Goal: Information Seeking & Learning: Find specific fact

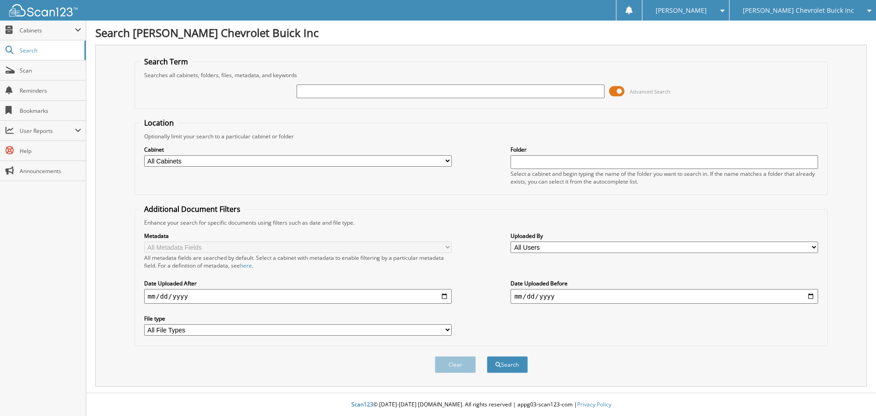
click at [449, 88] on input "text" at bounding box center [451, 91] width 308 height 14
type input "p9548"
click at [487, 356] on button "Search" at bounding box center [507, 364] width 41 height 17
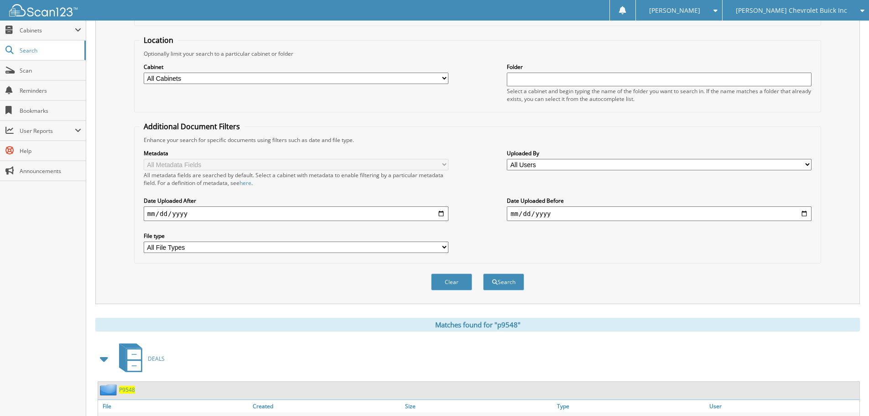
scroll to position [145, 0]
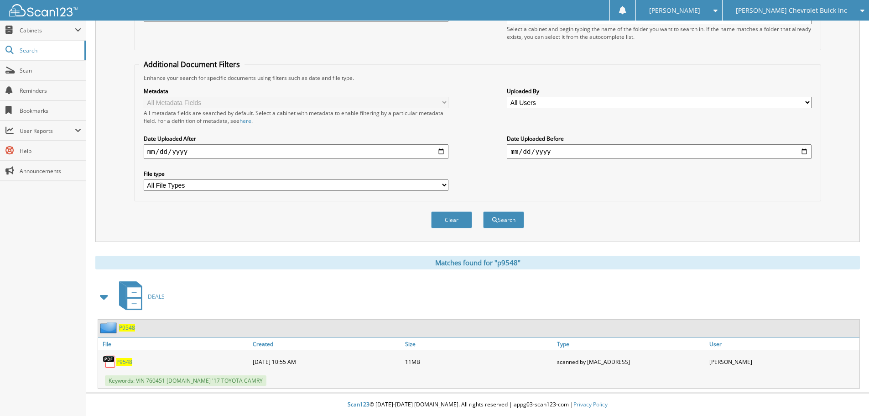
click at [123, 360] on span "P9548" at bounding box center [124, 362] width 16 height 8
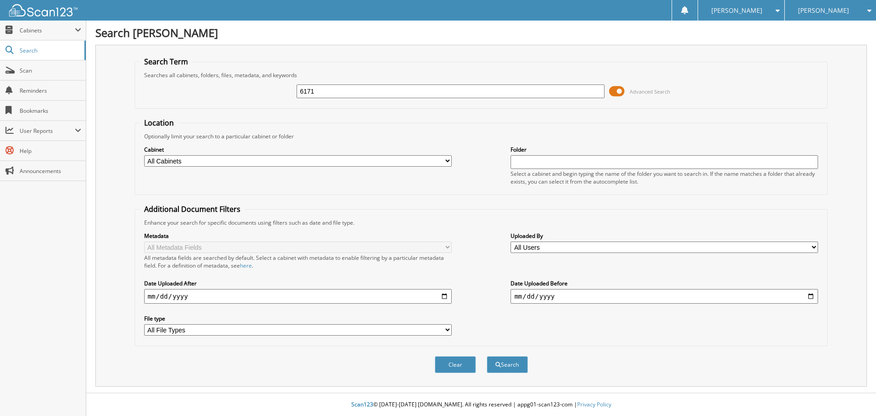
type input "6171"
click at [487, 356] on button "Search" at bounding box center [507, 364] width 41 height 17
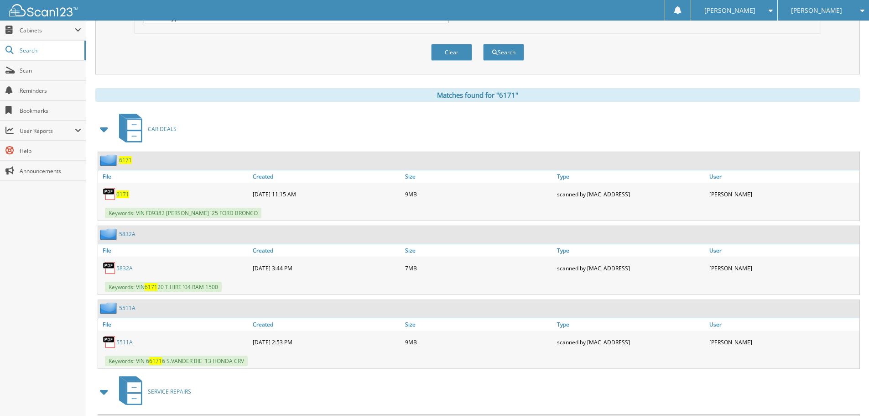
scroll to position [319, 0]
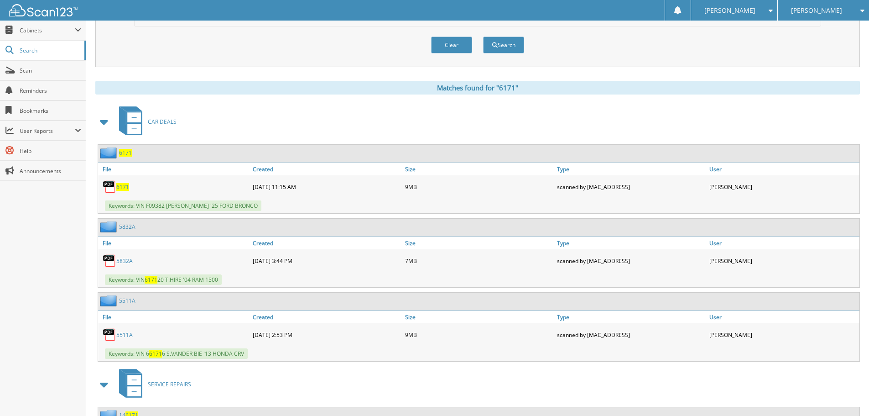
click at [122, 186] on span "6171" at bounding box center [122, 187] width 13 height 8
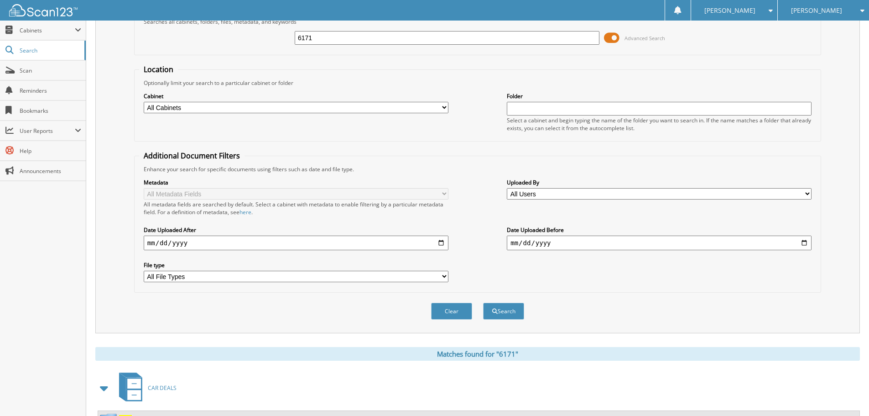
scroll to position [0, 0]
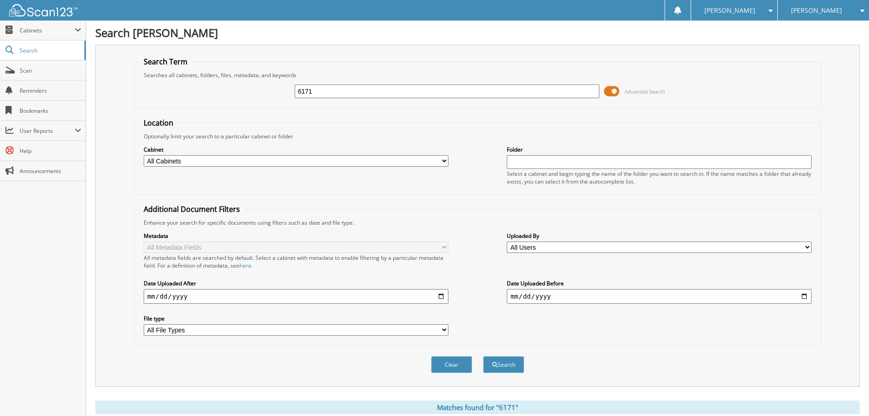
click at [339, 92] on input "6171" at bounding box center [447, 91] width 305 height 14
click at [821, 14] on div "[PERSON_NAME]" at bounding box center [824, 10] width 82 height 21
click at [813, 45] on link "[PERSON_NAME] Buick Inc" at bounding box center [823, 57] width 91 height 25
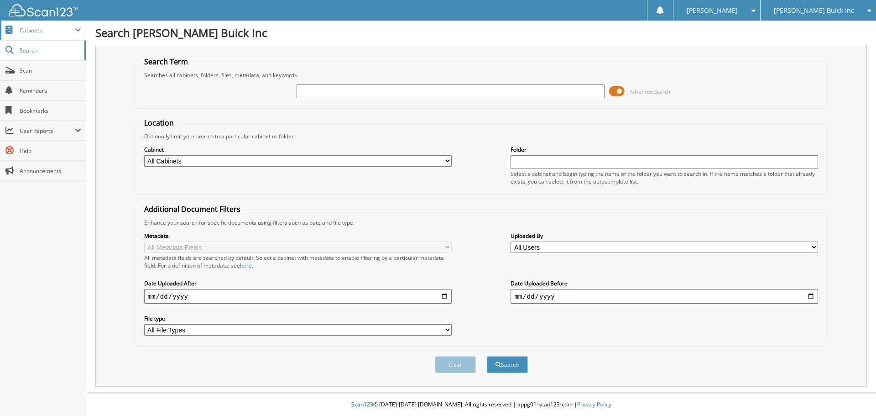
click at [33, 35] on span "Cabinets" at bounding box center [43, 31] width 86 height 20
click at [29, 109] on span "Scan" at bounding box center [51, 110] width 62 height 8
click at [36, 29] on span "Cabinets" at bounding box center [47, 30] width 55 height 8
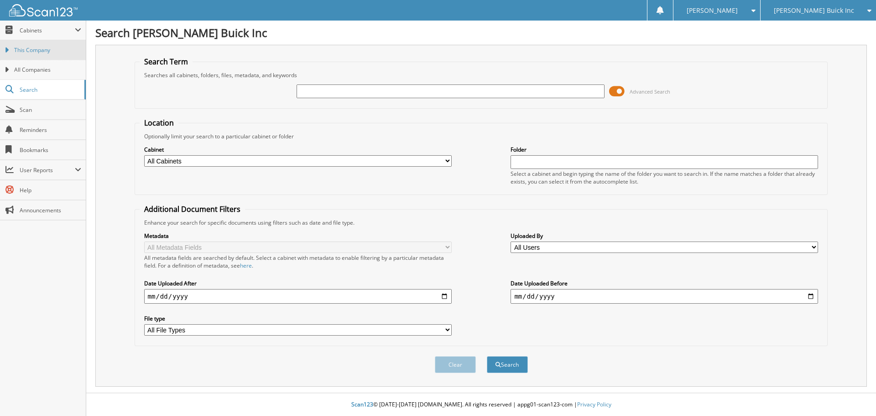
click at [37, 49] on span "This Company" at bounding box center [47, 50] width 67 height 8
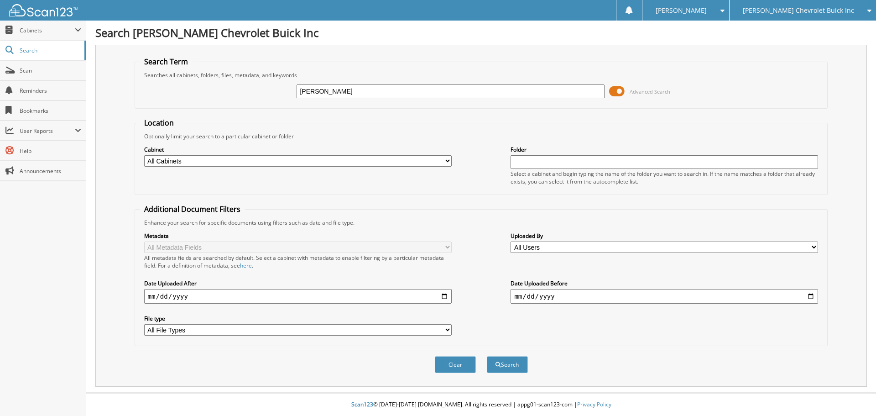
type input "[PERSON_NAME]"
click at [487, 356] on button "Search" at bounding box center [507, 364] width 41 height 17
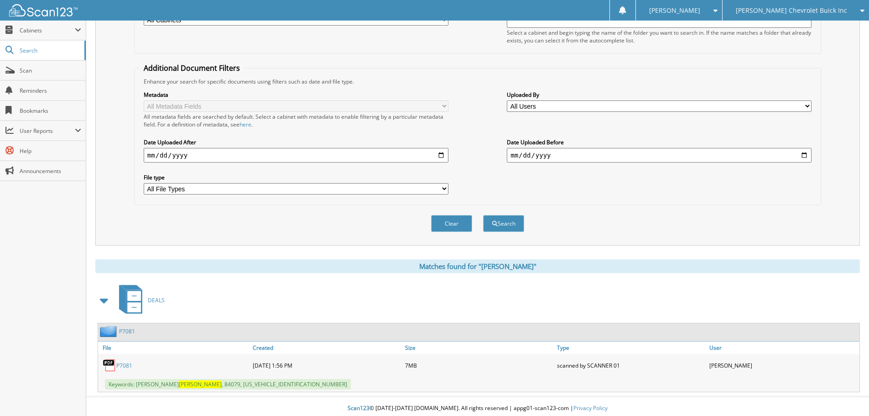
scroll to position [145, 0]
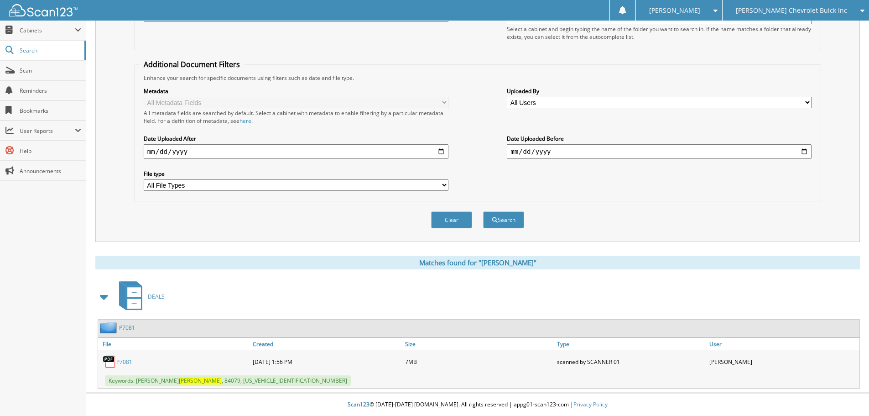
click at [125, 362] on link "P7081" at bounding box center [124, 362] width 16 height 8
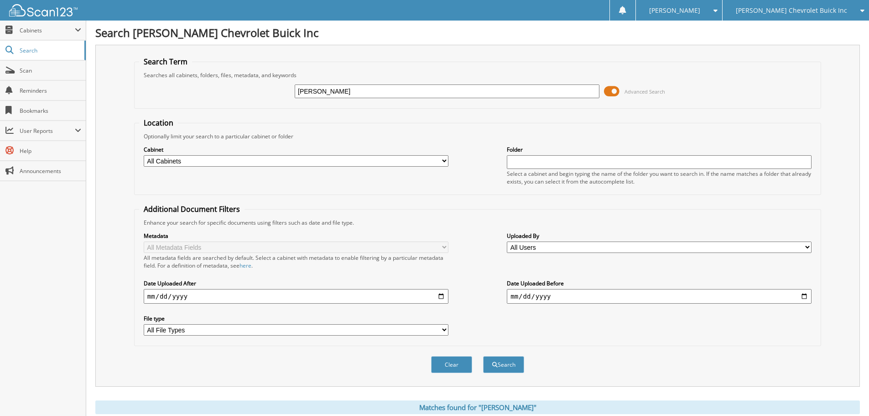
click at [413, 91] on input "dowden" at bounding box center [447, 91] width 305 height 14
click at [414, 91] on input "dowden" at bounding box center [447, 91] width 305 height 14
type input "126546"
click at [483, 356] on button "Search" at bounding box center [503, 364] width 41 height 17
click at [840, 8] on span "[PERSON_NAME] Chevrolet Buick Inc" at bounding box center [791, 10] width 111 height 5
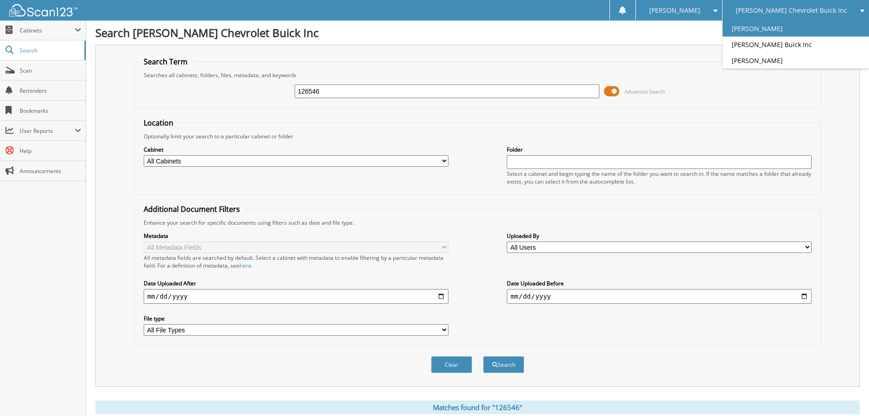
click at [824, 27] on link "[PERSON_NAME]" at bounding box center [796, 29] width 146 height 16
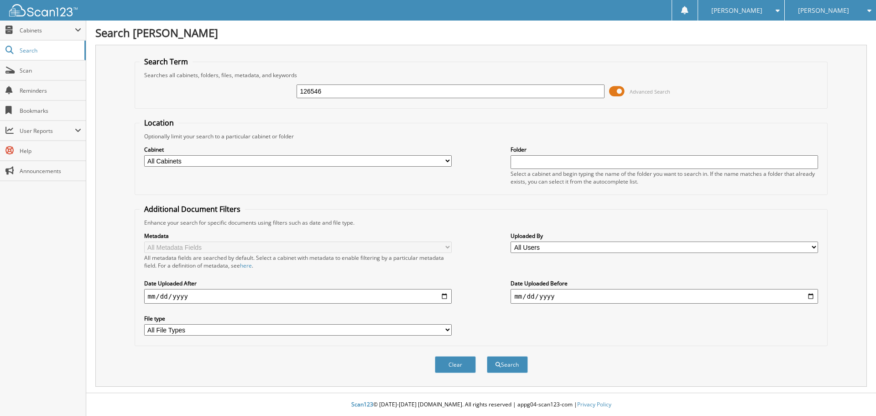
type input "126546"
click at [487, 356] on button "Search" at bounding box center [507, 364] width 41 height 17
